Goal: Task Accomplishment & Management: Complete application form

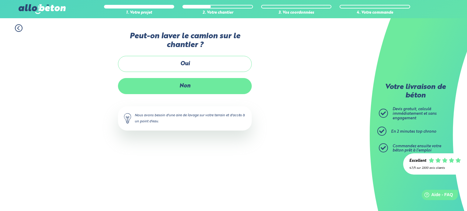
click at [191, 86] on label "Non" at bounding box center [185, 86] width 134 height 16
click at [0, 0] on input "Non" at bounding box center [0, 0] width 0 height 0
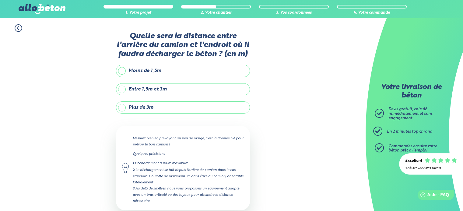
click at [174, 72] on label "Moins de 1,5m" at bounding box center [183, 71] width 134 height 12
click at [0, 0] on input "Moins de 1,5m" at bounding box center [0, 0] width 0 height 0
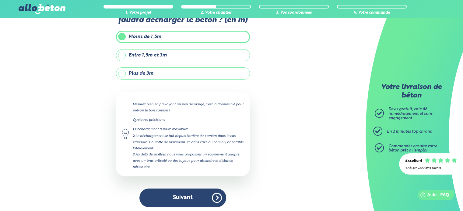
scroll to position [34, 0]
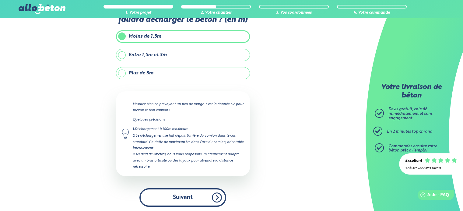
click at [187, 197] on button "Suivant" at bounding box center [182, 198] width 87 height 19
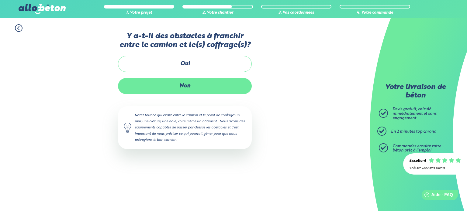
click at [188, 87] on label "Non" at bounding box center [185, 86] width 134 height 16
click at [0, 0] on input "Non" at bounding box center [0, 0] width 0 height 0
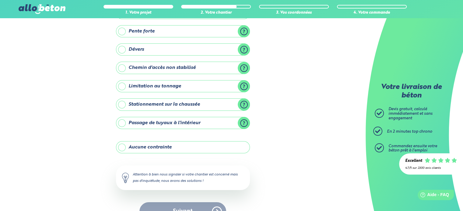
scroll to position [61, 0]
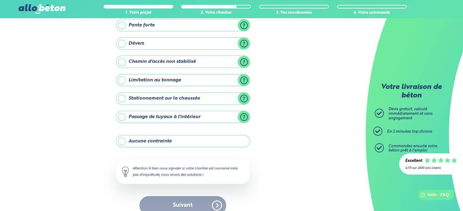
click at [194, 142] on label "Aucune contrainte" at bounding box center [183, 141] width 134 height 12
click at [0, 0] on input "Aucune contrainte" at bounding box center [0, 0] width 0 height 0
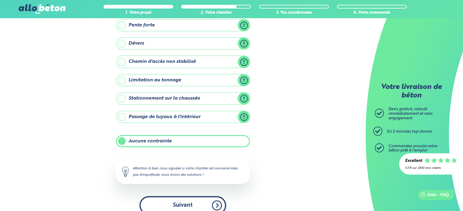
click at [203, 204] on button "Suivant" at bounding box center [182, 205] width 87 height 19
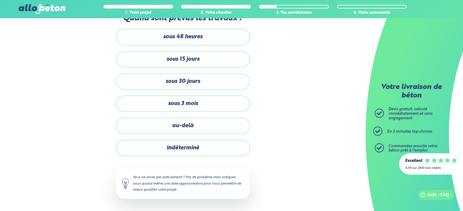
scroll to position [17, 0]
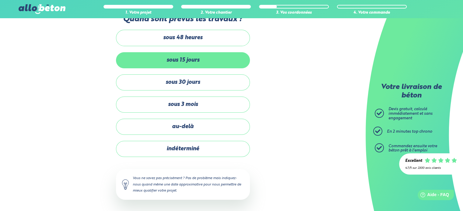
click at [203, 61] on label "sous 15 jours" at bounding box center [183, 60] width 134 height 16
click at [0, 0] on input "sous 15 jours" at bounding box center [0, 0] width 0 height 0
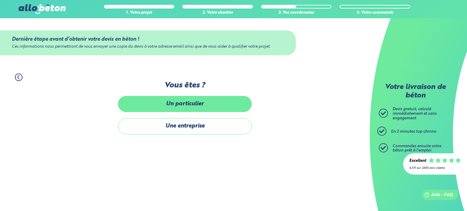
click at [214, 110] on label "Un particulier" at bounding box center [185, 104] width 134 height 16
click at [0, 0] on input "Un particulier" at bounding box center [0, 0] width 0 height 0
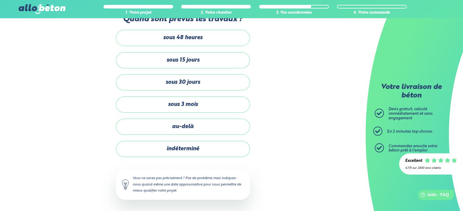
scroll to position [61, 0]
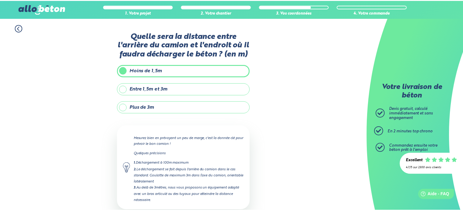
scroll to position [34, 0]
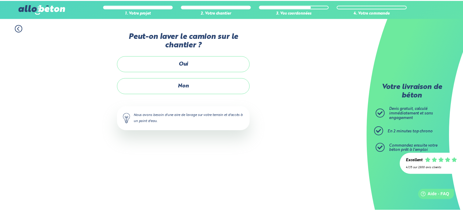
scroll to position [2, 0]
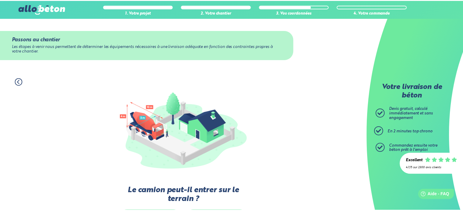
scroll to position [91, 0]
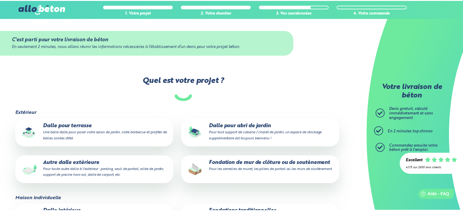
scroll to position [75, 0]
